Goal: Find specific page/section: Find specific page/section

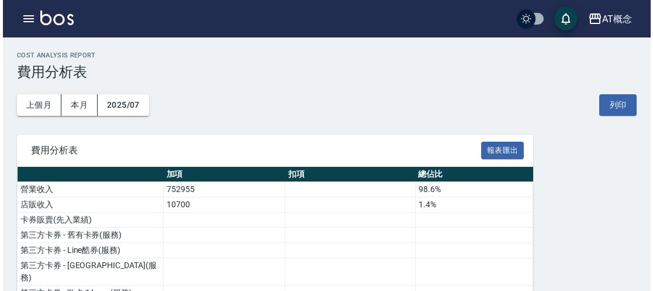
scroll to position [906, 0]
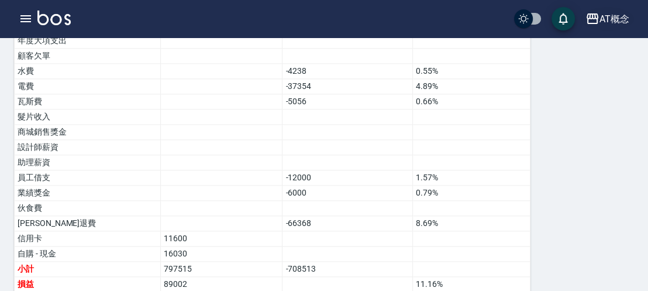
click at [614, 20] on div "AT概念" at bounding box center [614, 19] width 30 height 15
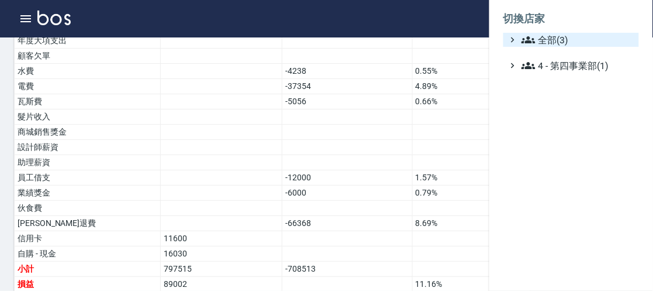
click at [562, 42] on span "全部(3)" at bounding box center [577, 40] width 113 height 14
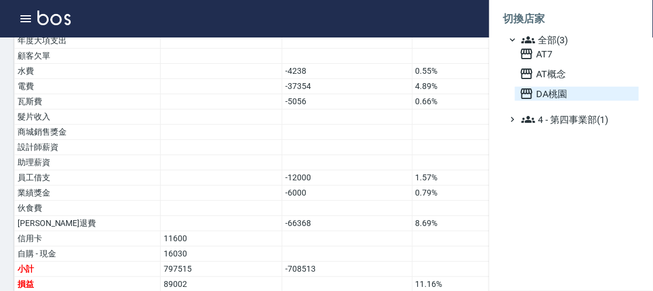
click at [552, 97] on span "DA桃園" at bounding box center [577, 94] width 115 height 14
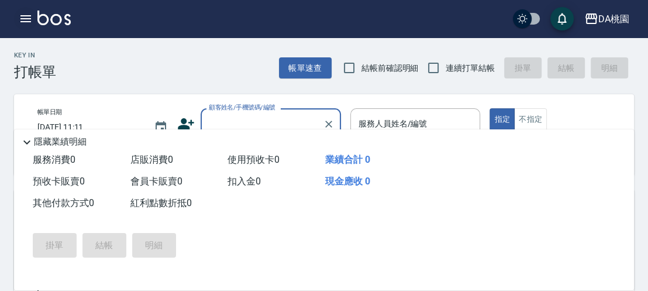
click at [28, 18] on icon "button" at bounding box center [25, 18] width 11 height 7
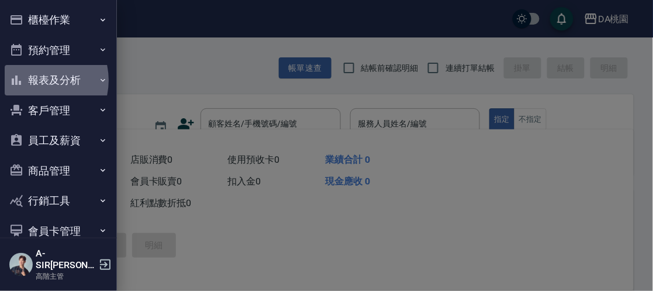
click at [37, 80] on button "報表及分析" at bounding box center [59, 80] width 108 height 30
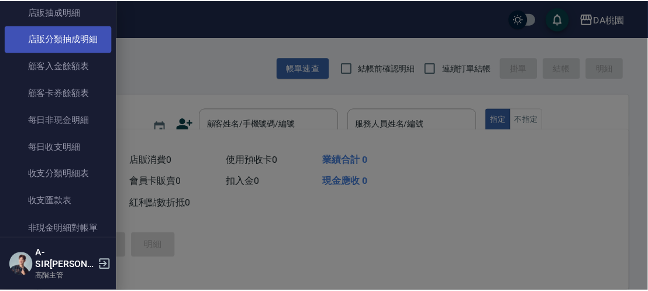
scroll to position [982, 0]
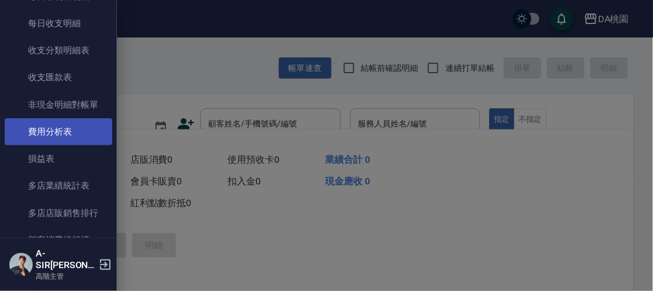
click at [52, 132] on link "費用分析表" at bounding box center [59, 131] width 108 height 27
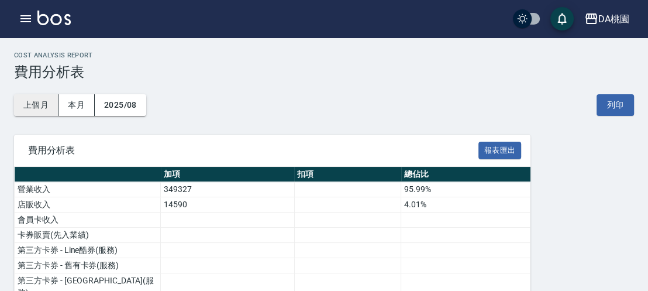
click at [39, 103] on button "上個月" at bounding box center [36, 105] width 44 height 22
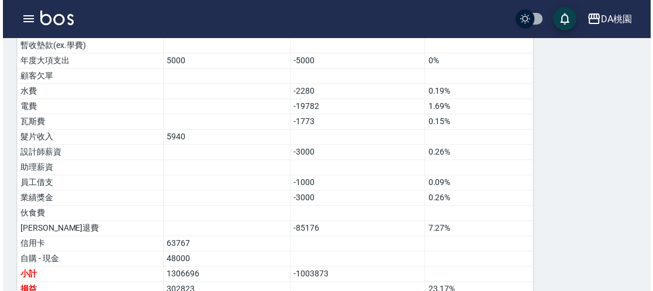
scroll to position [951, 0]
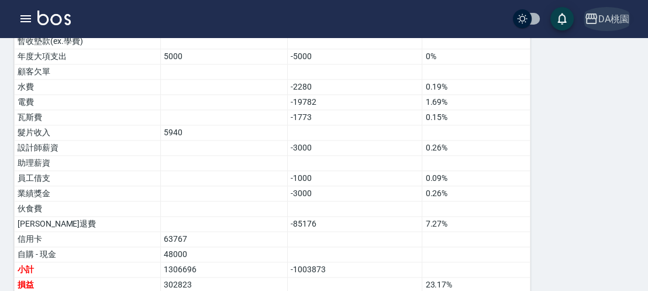
click at [605, 17] on div "DA桃園" at bounding box center [613, 19] width 31 height 15
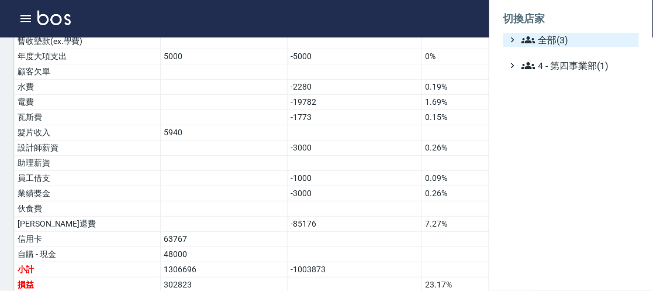
click at [579, 40] on span "全部(3)" at bounding box center [577, 40] width 113 height 14
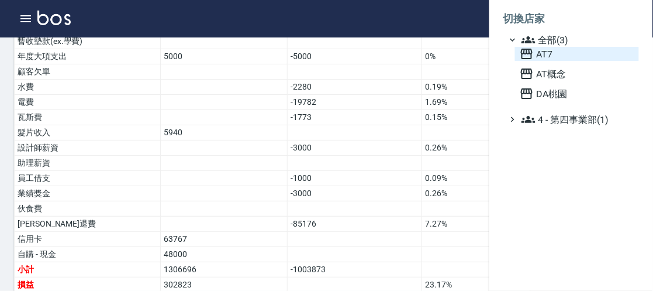
click at [564, 56] on span "AT7" at bounding box center [577, 54] width 115 height 14
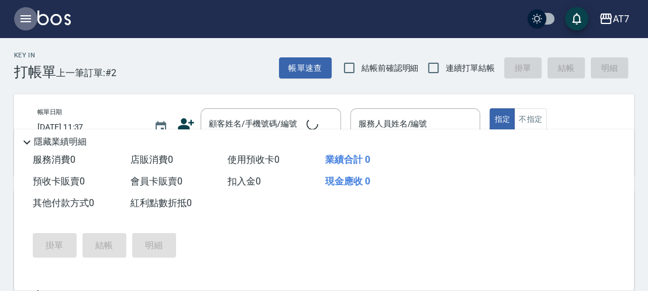
click at [25, 16] on icon "button" at bounding box center [25, 18] width 11 height 7
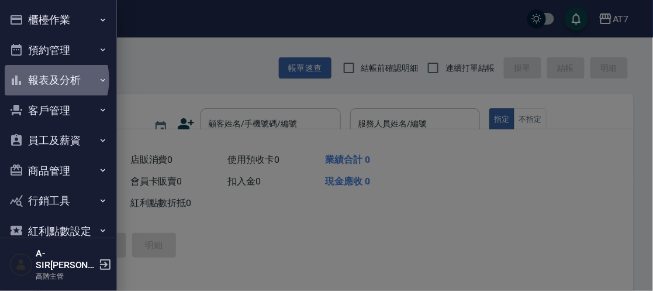
click at [47, 80] on button "報表及分析" at bounding box center [59, 80] width 108 height 30
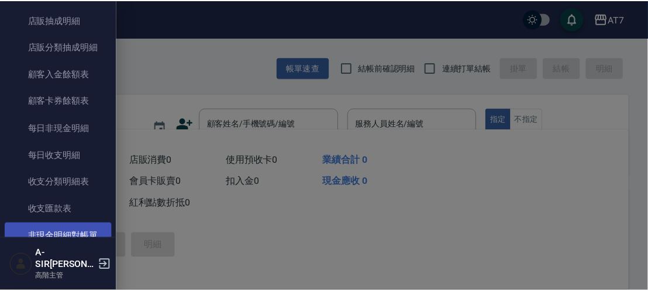
scroll to position [982, 0]
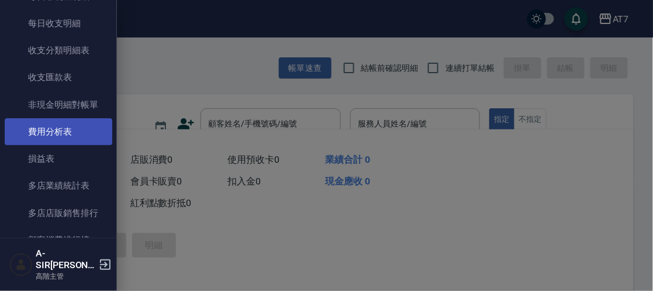
click at [56, 127] on link "費用分析表" at bounding box center [59, 131] width 108 height 27
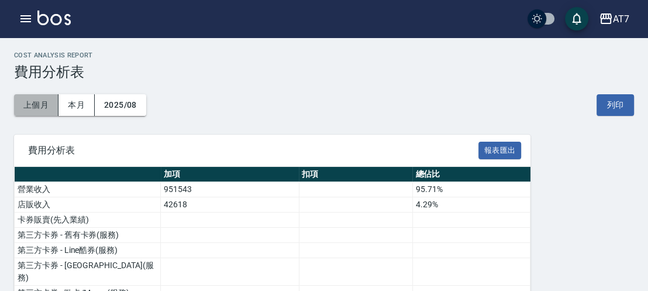
click at [40, 103] on button "上個月" at bounding box center [36, 105] width 44 height 22
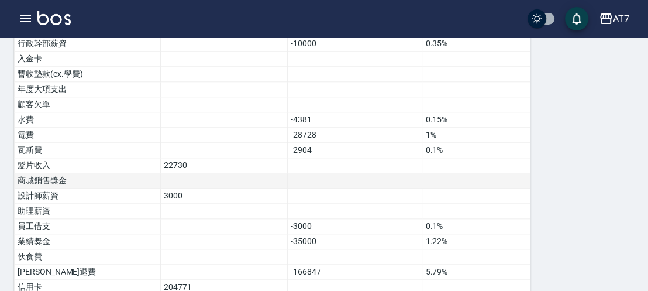
scroll to position [891, 0]
